Goal: Register for event/course

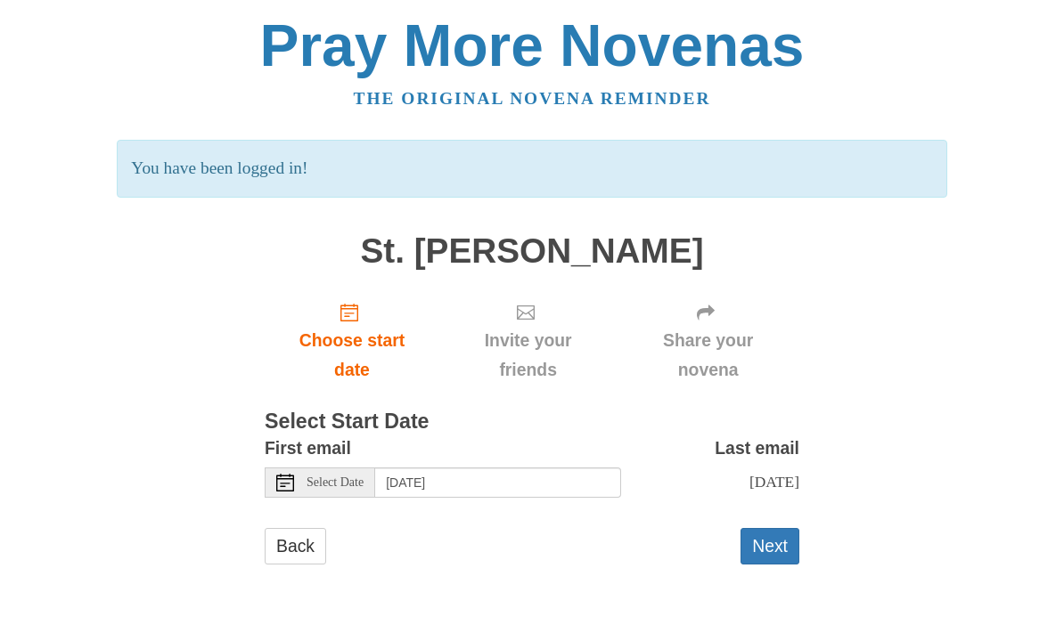
click at [354, 355] on span "Choose start date" at bounding box center [351, 355] width 139 height 59
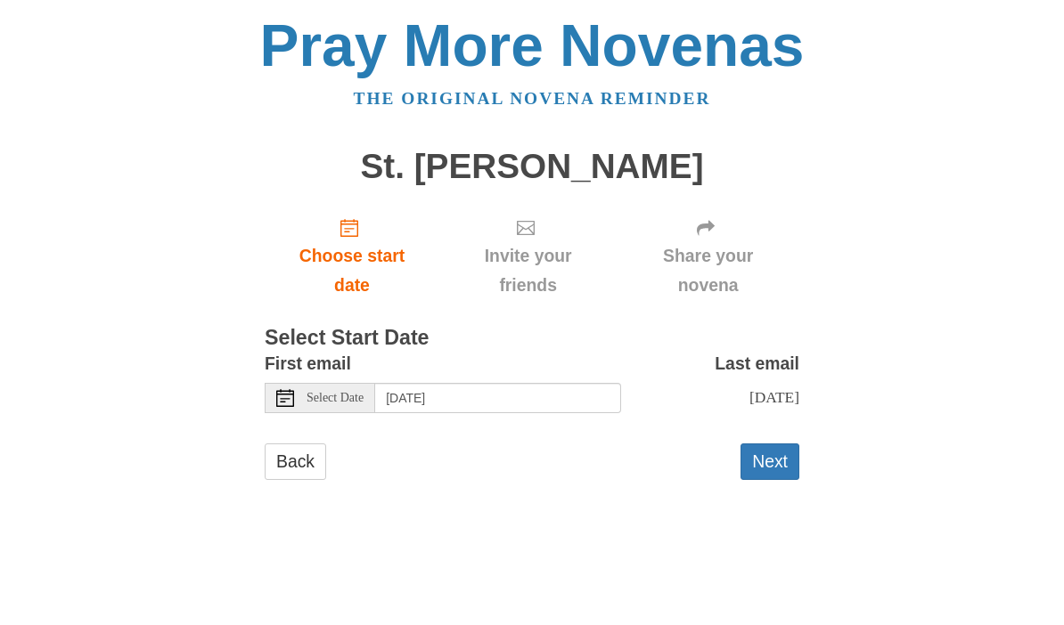
click at [317, 401] on div "Select Date" at bounding box center [320, 398] width 110 height 30
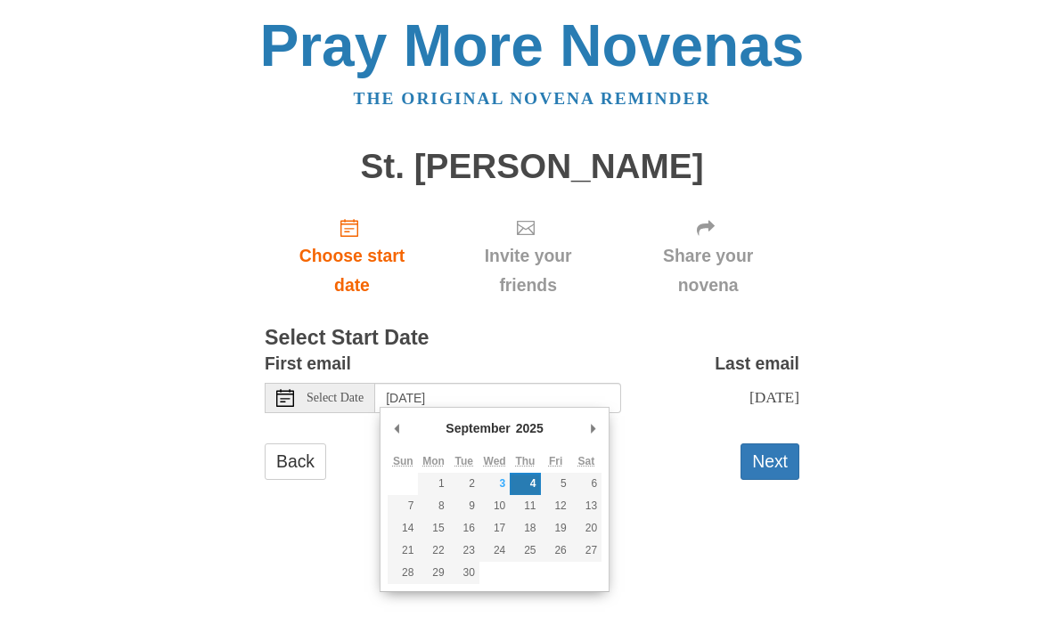
click at [301, 394] on div "Select Date" at bounding box center [320, 398] width 110 height 30
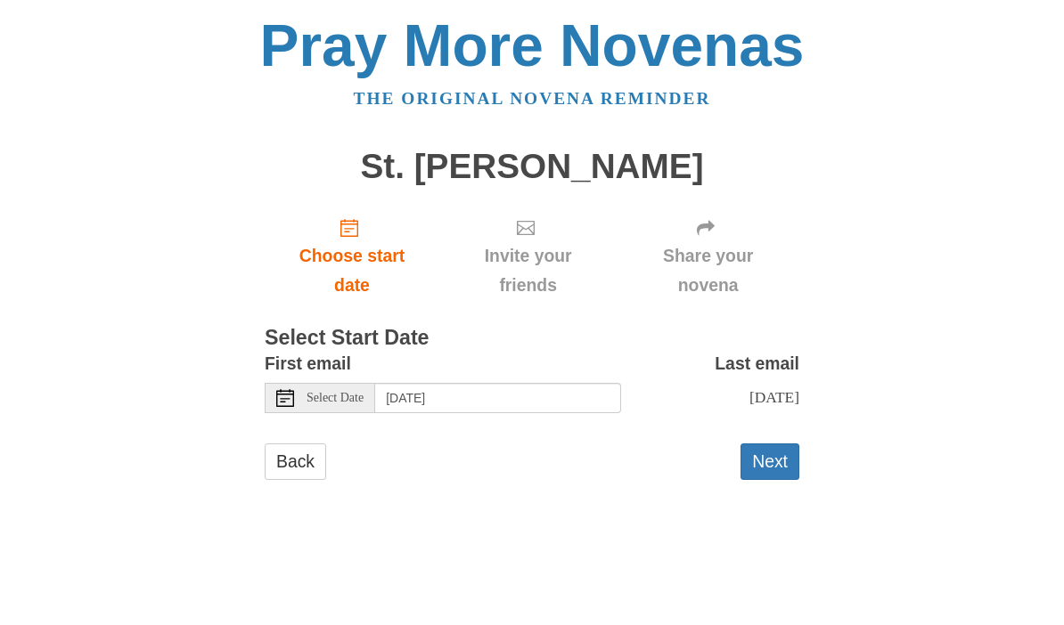
click at [290, 403] on div "Select Date" at bounding box center [320, 398] width 110 height 30
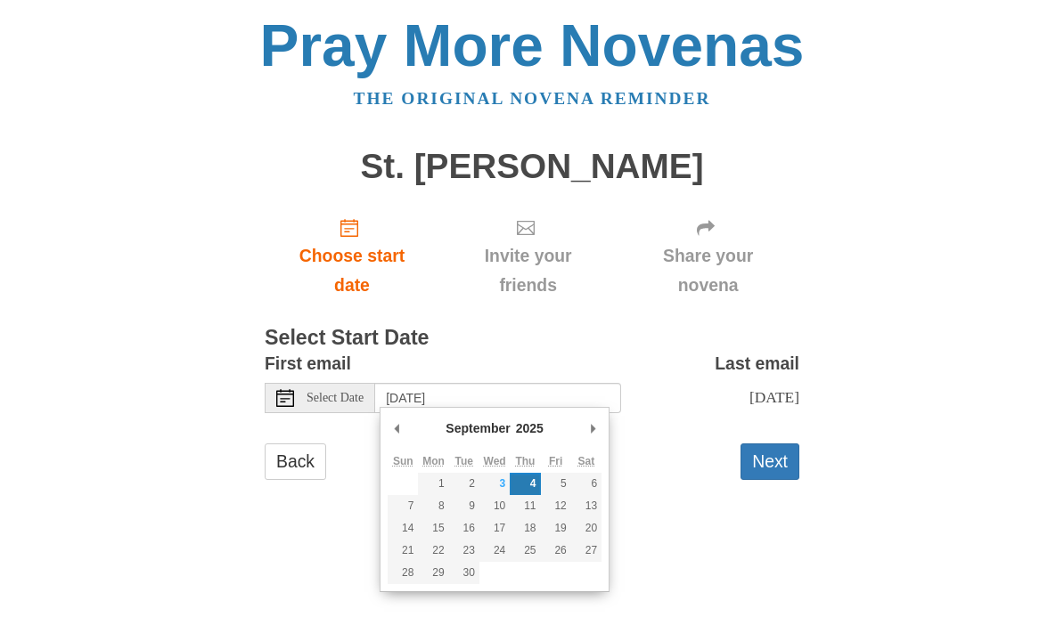
click at [355, 235] on use "Choose start date" at bounding box center [349, 228] width 18 height 18
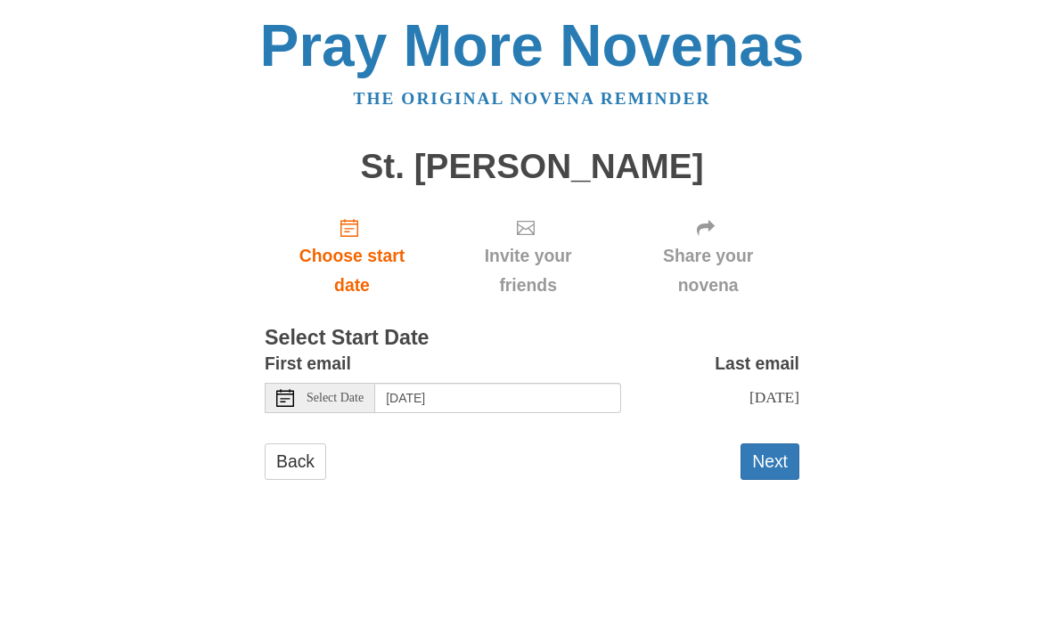
click at [302, 407] on div "Select Date" at bounding box center [320, 398] width 110 height 30
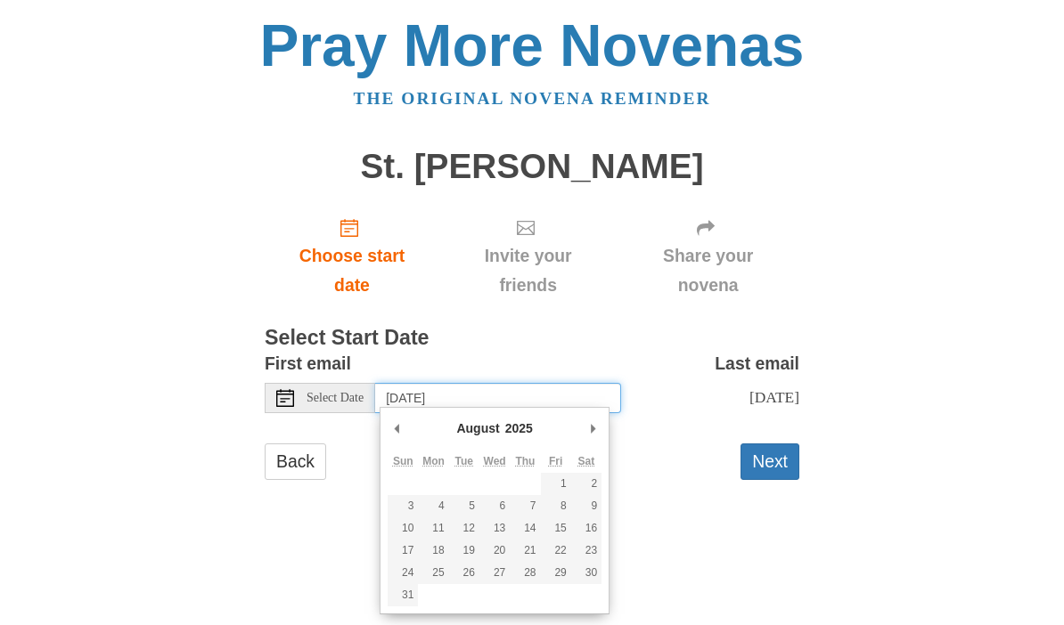
type input "Friday, August 29th"
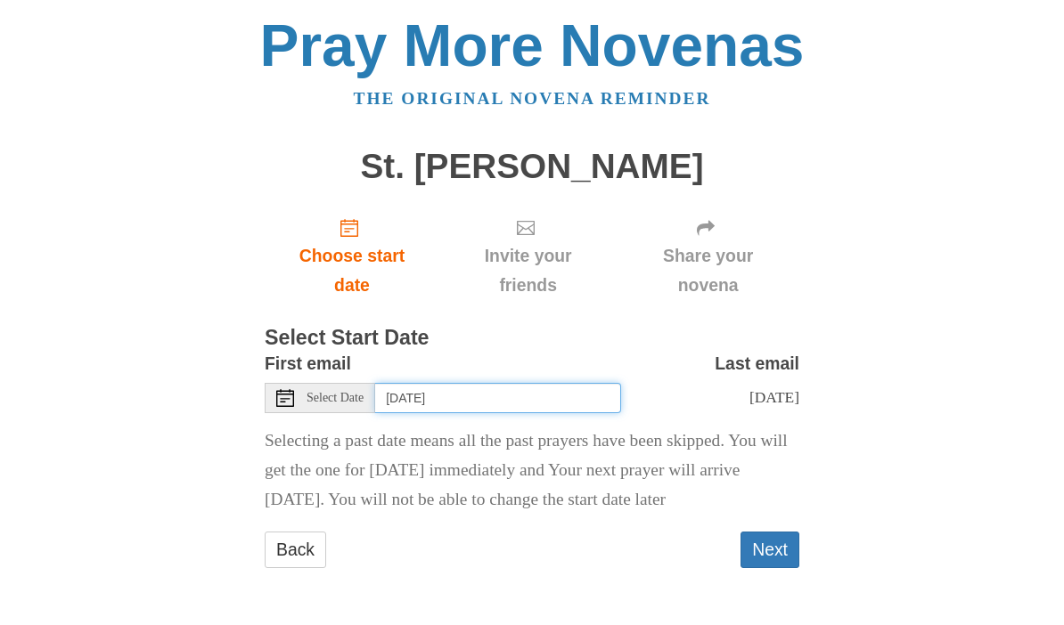
click at [521, 397] on input "Friday, August 29th" at bounding box center [498, 398] width 246 height 30
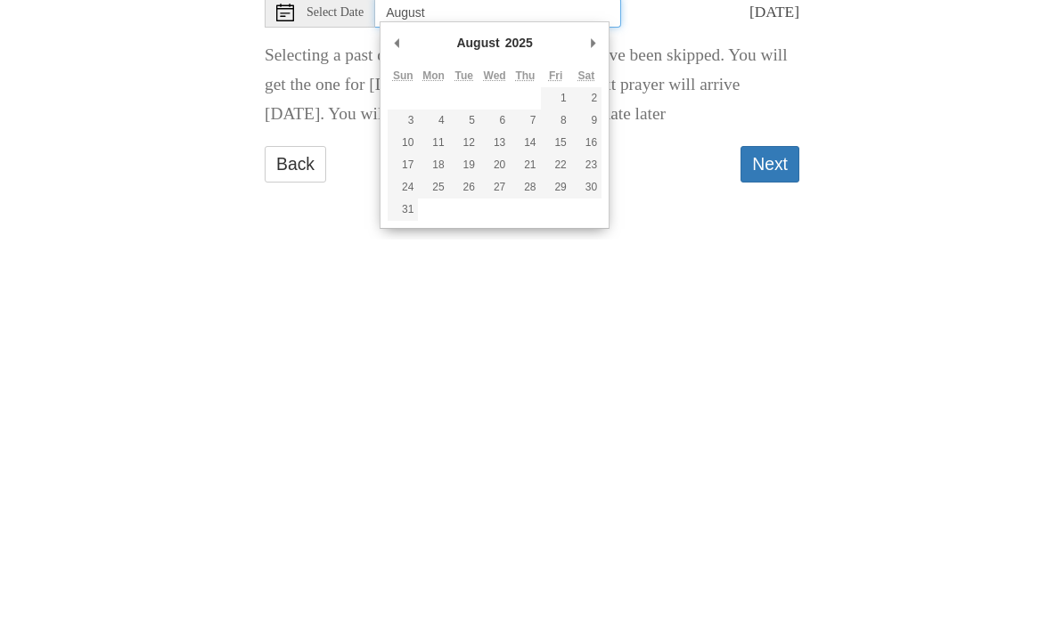
type input "Thursday, August 28th"
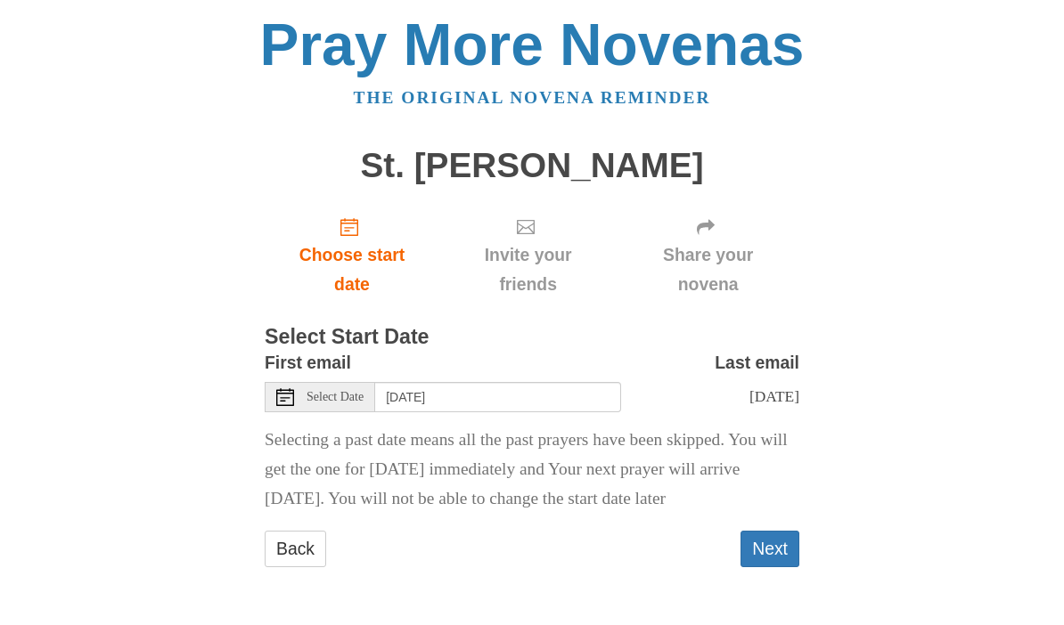
click at [783, 538] on button "Next" at bounding box center [769, 550] width 59 height 37
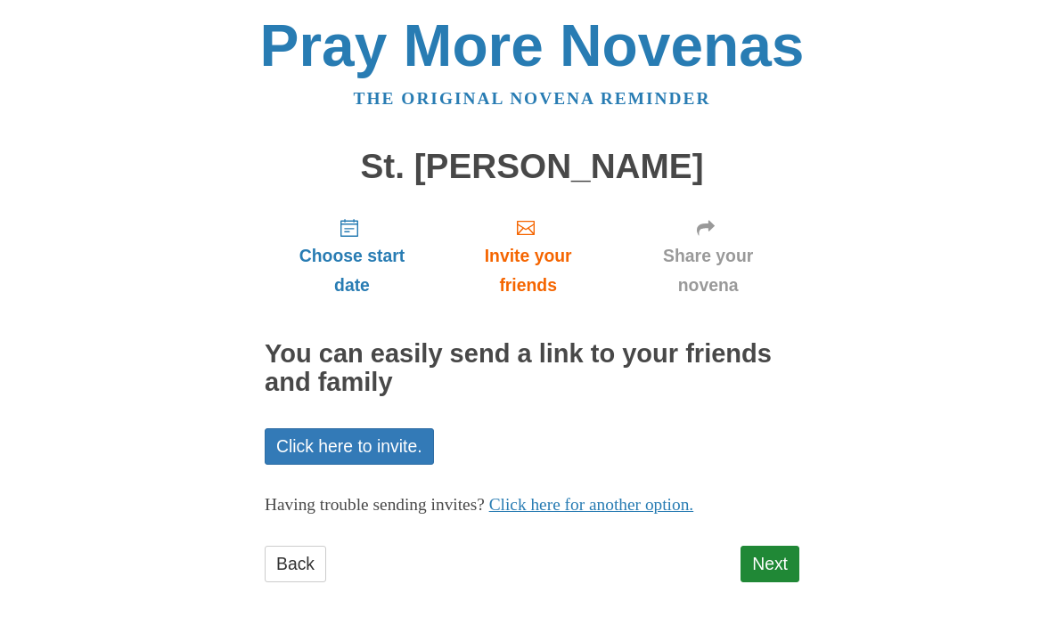
click at [771, 557] on link "Next" at bounding box center [769, 564] width 59 height 37
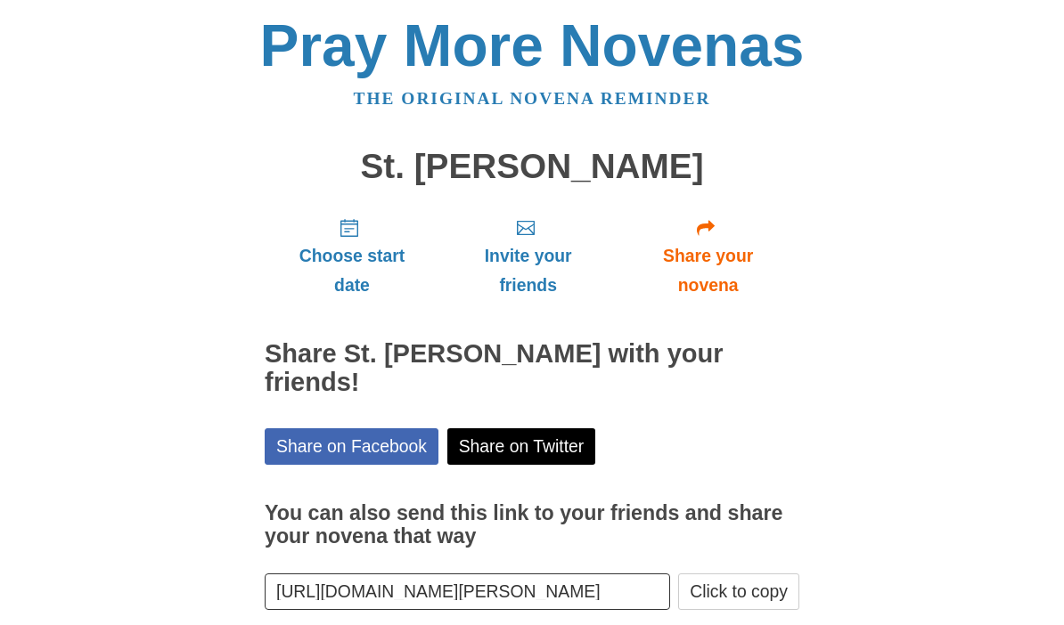
scroll to position [55, 0]
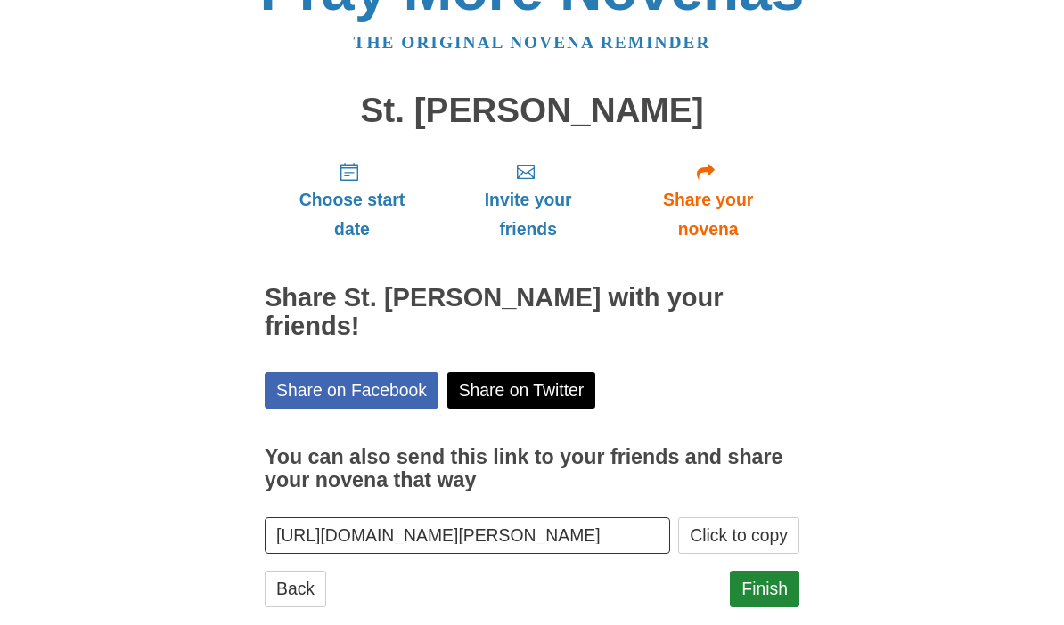
click at [768, 572] on link "Finish" at bounding box center [763, 590] width 69 height 37
